Goal: Task Accomplishment & Management: Manage account settings

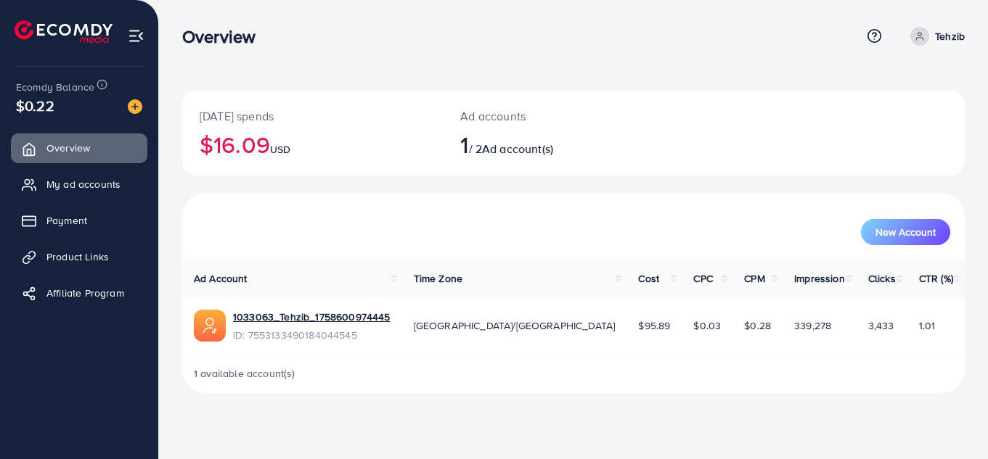
drag, startPoint x: 61, startPoint y: 105, endPoint x: 0, endPoint y: 105, distance: 61.0
click at [0, 105] on div "Ecomdy Balance $0.22 Overview My ad accounts Payment Product Links Affiliate Pr…" at bounding box center [79, 229] width 159 height 459
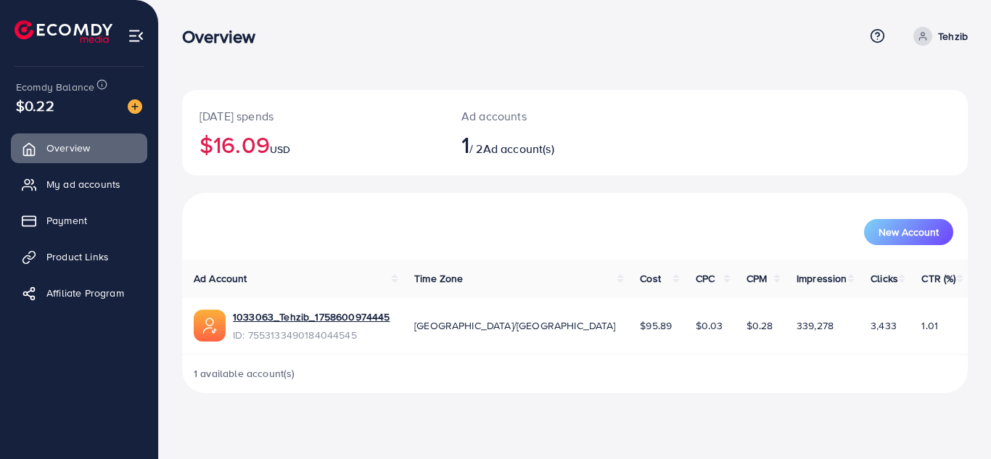
click at [294, 177] on div "[DATE] spends $16.09 USD Ad accounts 1 / 2 Ad account(s)" at bounding box center [575, 141] width 786 height 103
click at [633, 364] on div "1 available account(s)" at bounding box center [575, 374] width 786 height 38
click at [94, 179] on span "My ad accounts" at bounding box center [87, 184] width 74 height 15
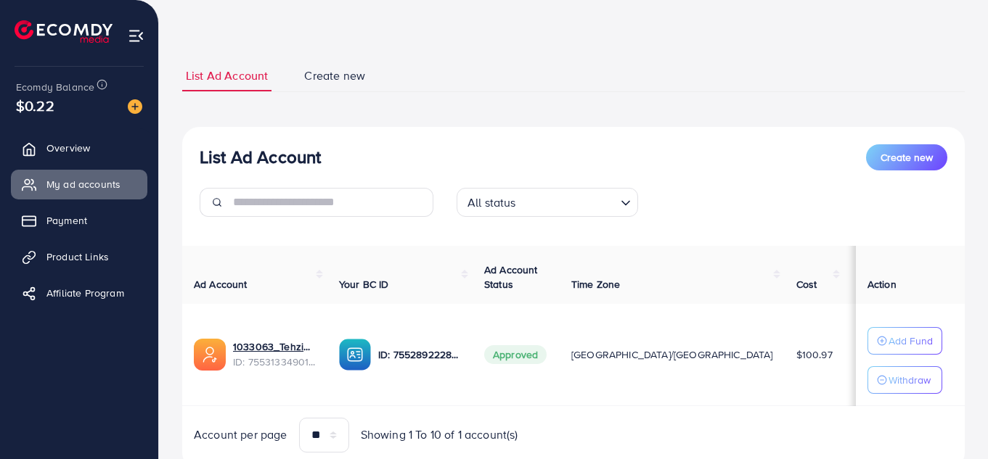
scroll to position [102, 0]
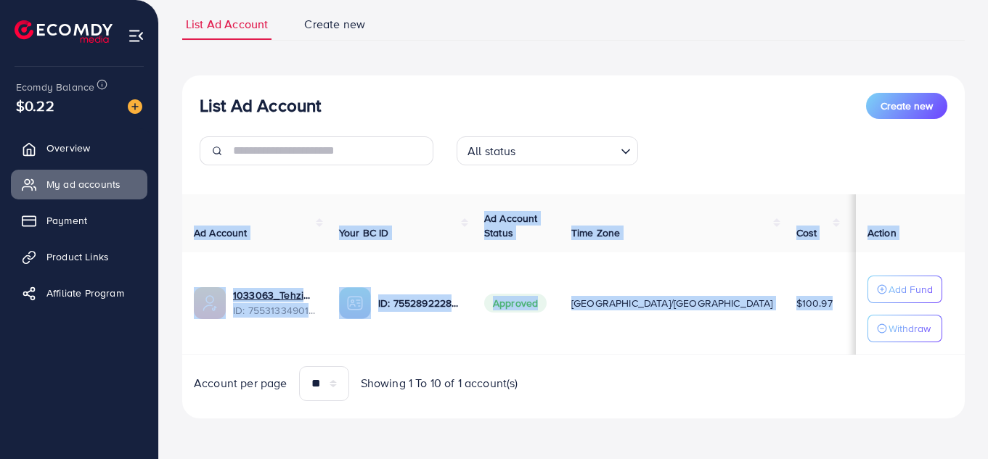
drag, startPoint x: 683, startPoint y: 350, endPoint x: 751, endPoint y: 353, distance: 68.3
click at [751, 353] on div "Ad Account Your BC ID Ad Account Status Time Zone Cost Balance Auto top-up Thre…" at bounding box center [573, 275] width 782 height 160
click at [844, 327] on td "$0.03" at bounding box center [875, 304] width 62 height 102
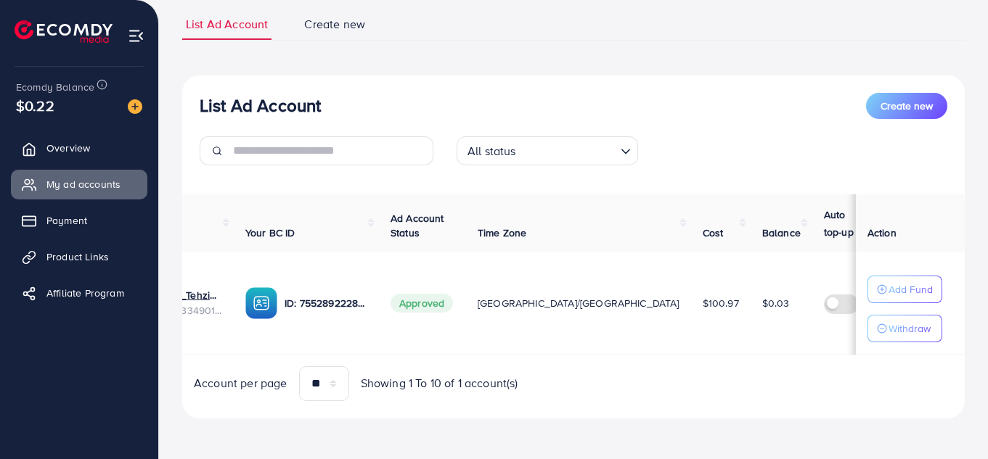
scroll to position [0, 0]
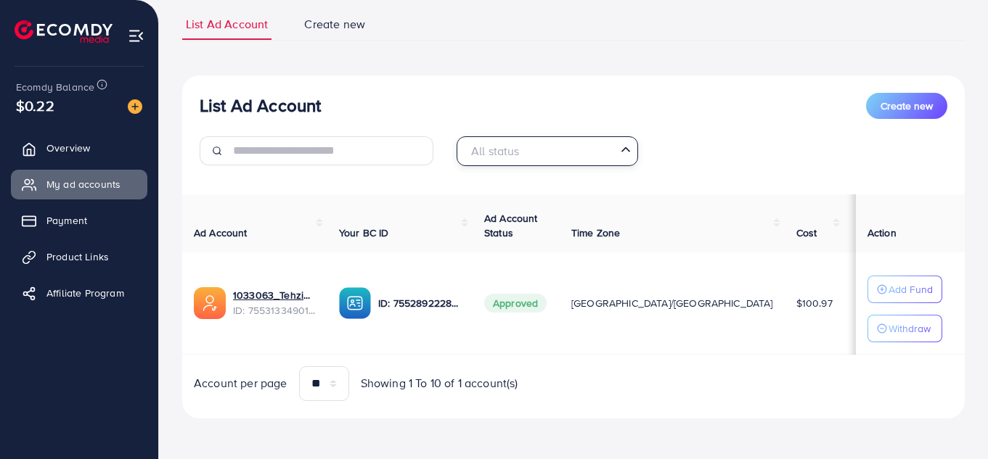
click at [506, 153] on div "All status" at bounding box center [539, 149] width 155 height 25
click at [558, 423] on div "List Ad Account Create new List Ad Account Create new All status Loading... All…" at bounding box center [573, 213] width 782 height 445
click at [79, 224] on span "Payment" at bounding box center [70, 220] width 41 height 15
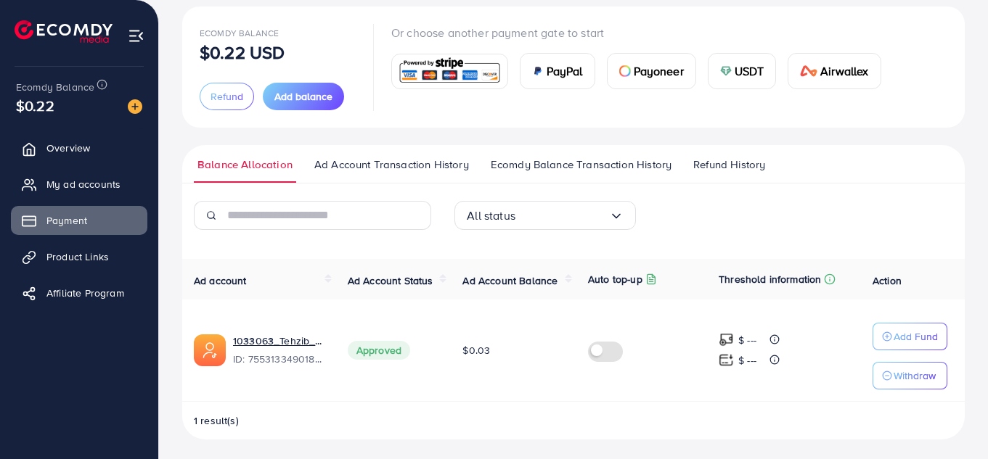
scroll to position [87, 0]
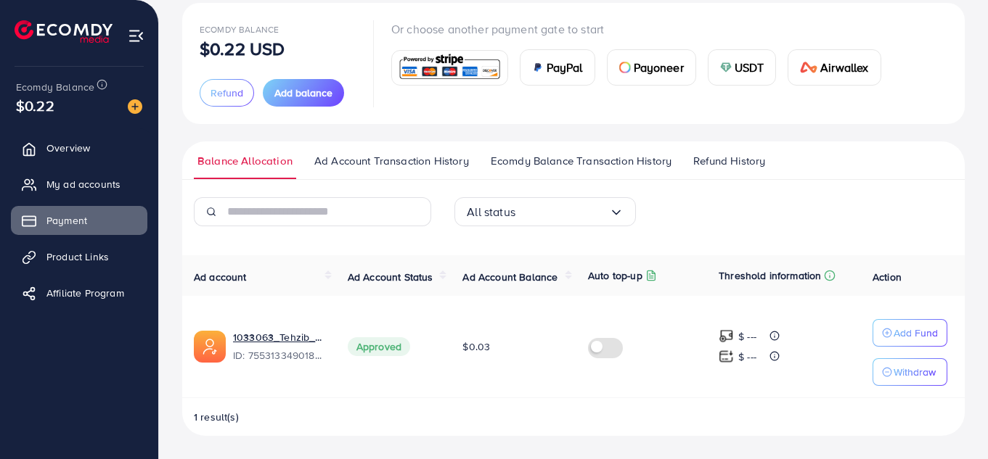
click at [727, 69] on img at bounding box center [726, 68] width 12 height 12
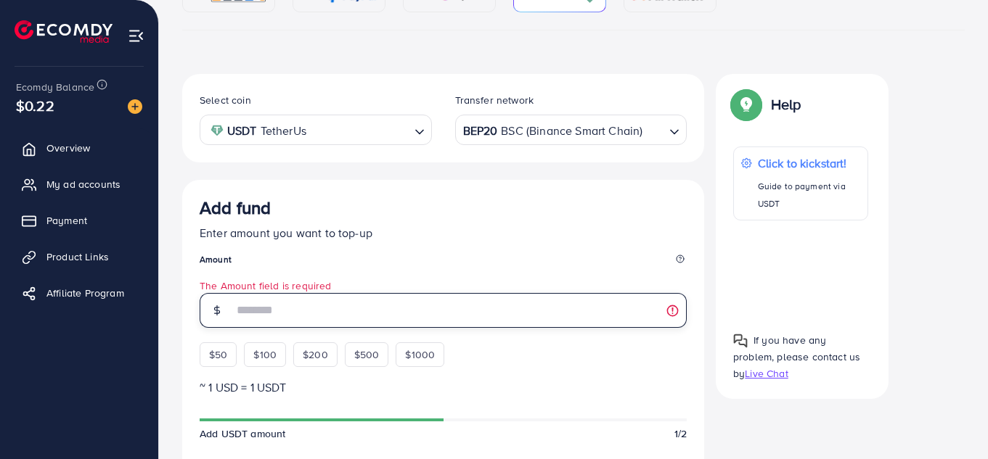
scroll to position [44, 0]
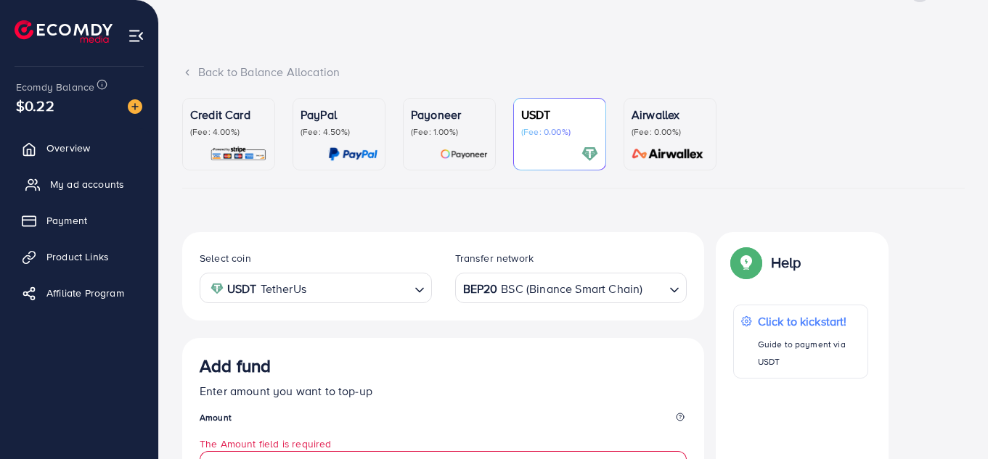
click at [105, 197] on link "My ad accounts" at bounding box center [79, 184] width 136 height 29
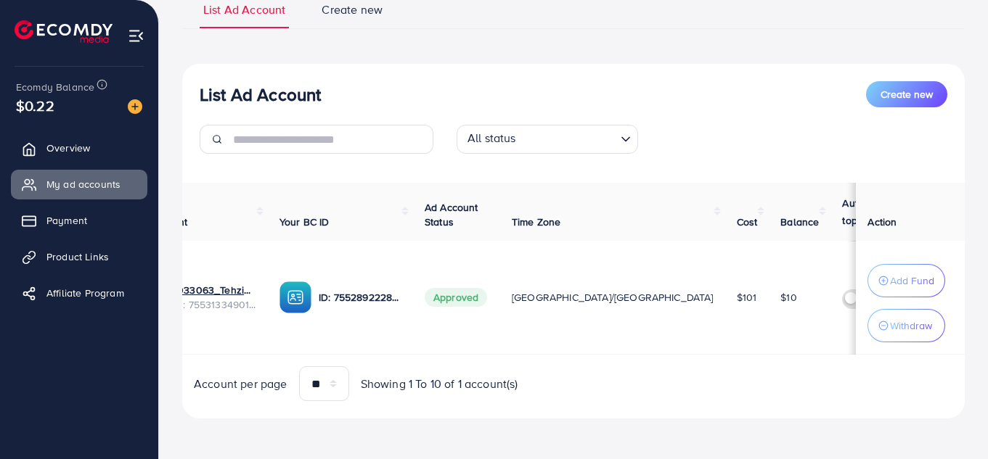
scroll to position [0, 70]
